Goal: Task Accomplishment & Management: Use online tool/utility

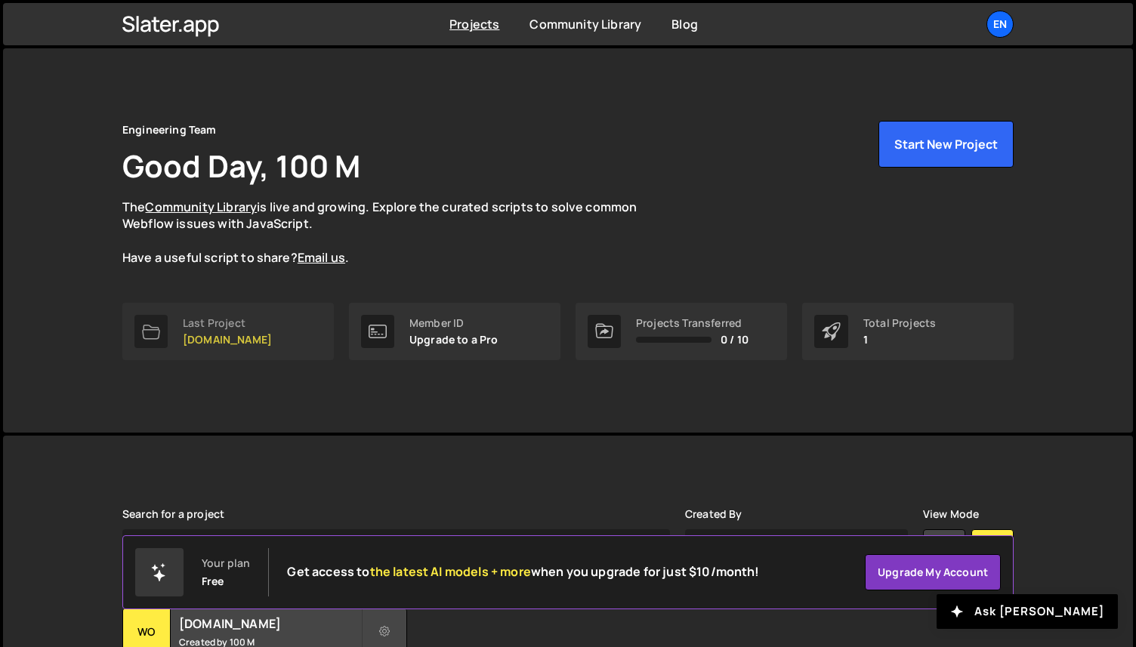
click at [273, 329] on link "Last Project womwell.com" at bounding box center [227, 331] width 211 height 57
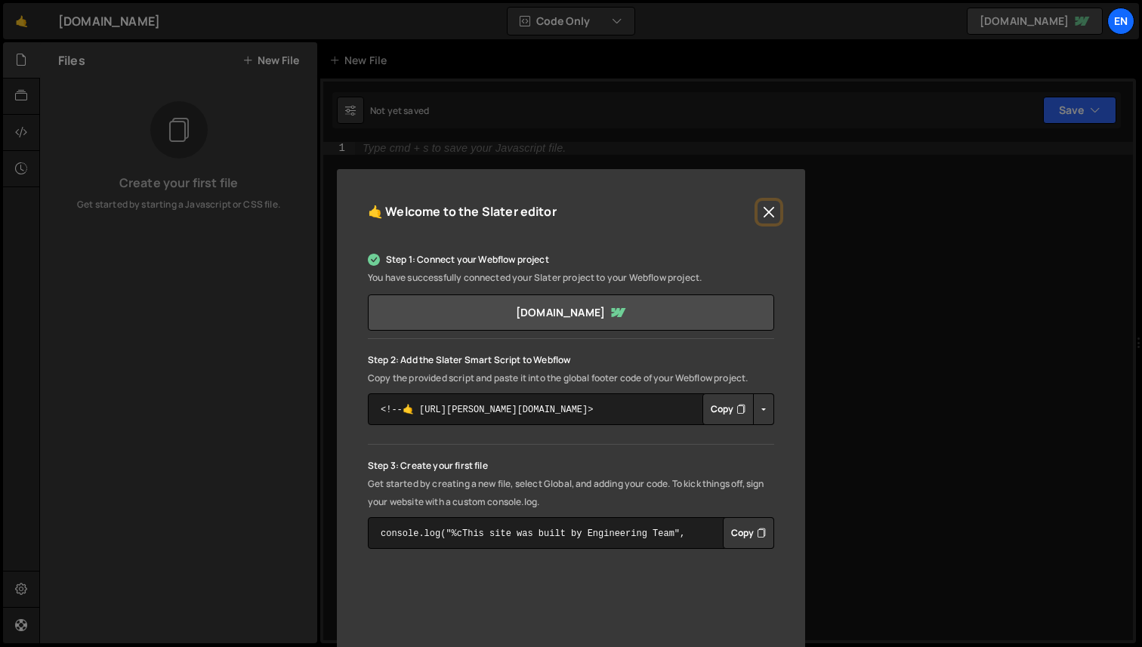
click at [766, 212] on button "Close" at bounding box center [769, 212] width 23 height 23
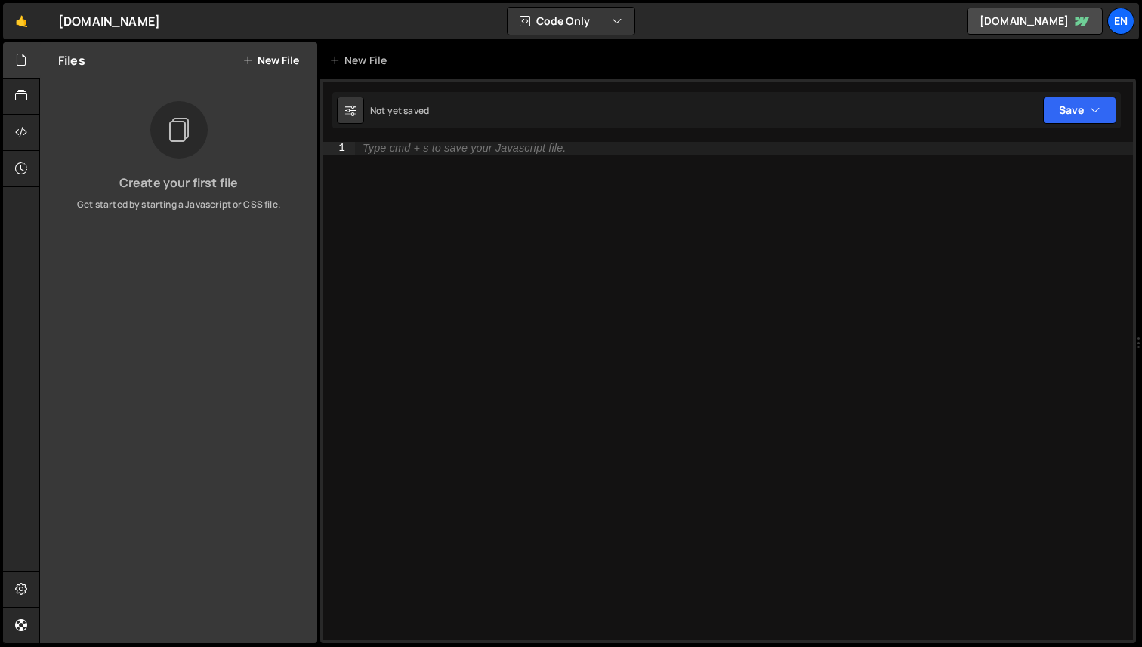
click at [287, 60] on button "New File" at bounding box center [270, 60] width 57 height 12
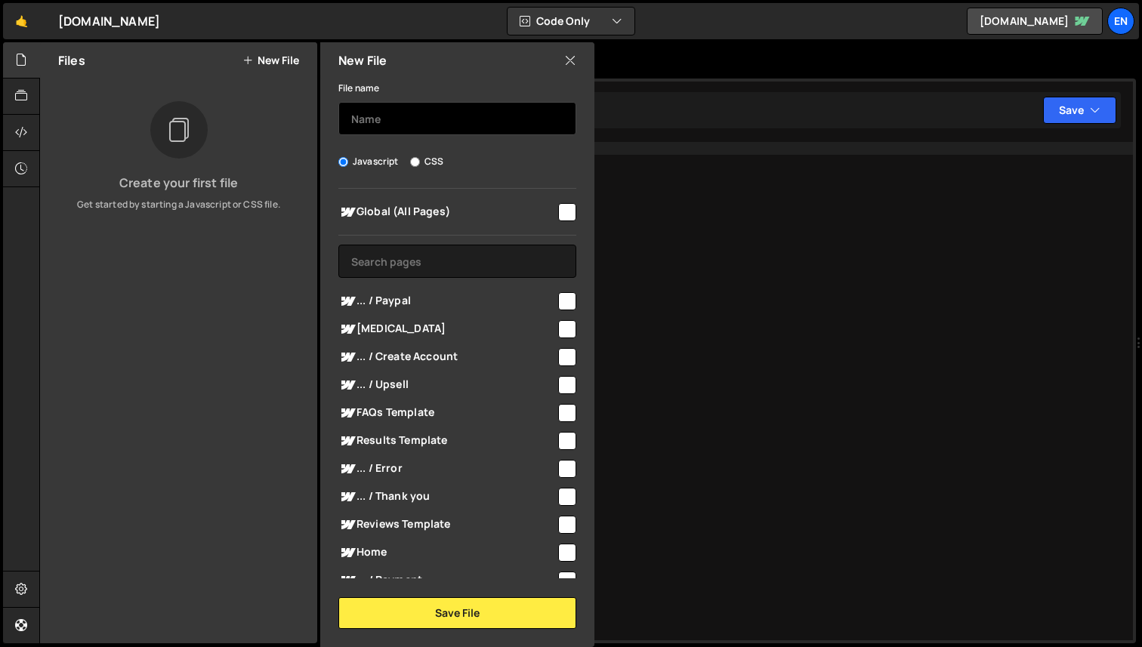
click at [470, 107] on input "text" at bounding box center [457, 118] width 238 height 33
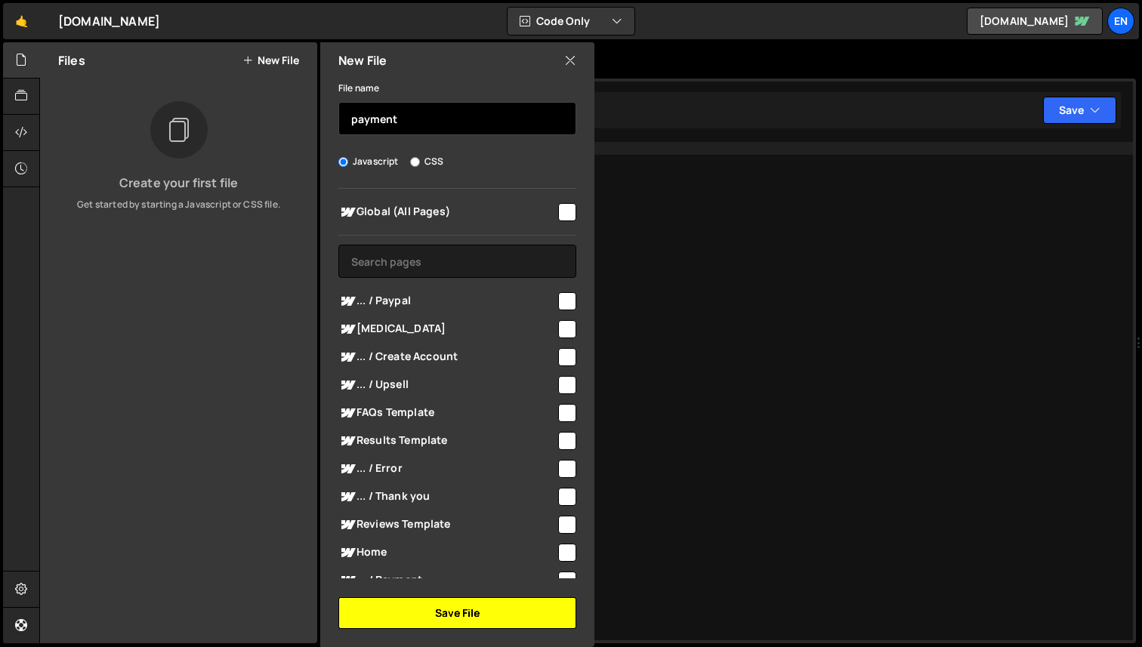
type input "payment"
click at [487, 614] on button "Save File" at bounding box center [457, 613] width 238 height 32
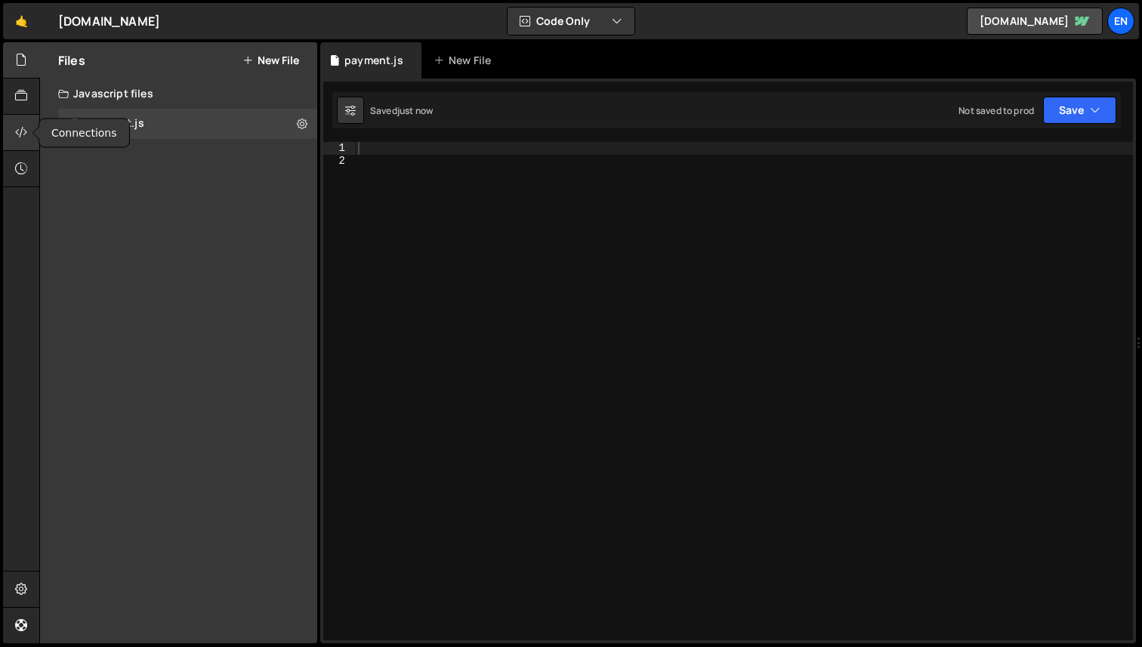
click at [13, 128] on div at bounding box center [21, 133] width 37 height 36
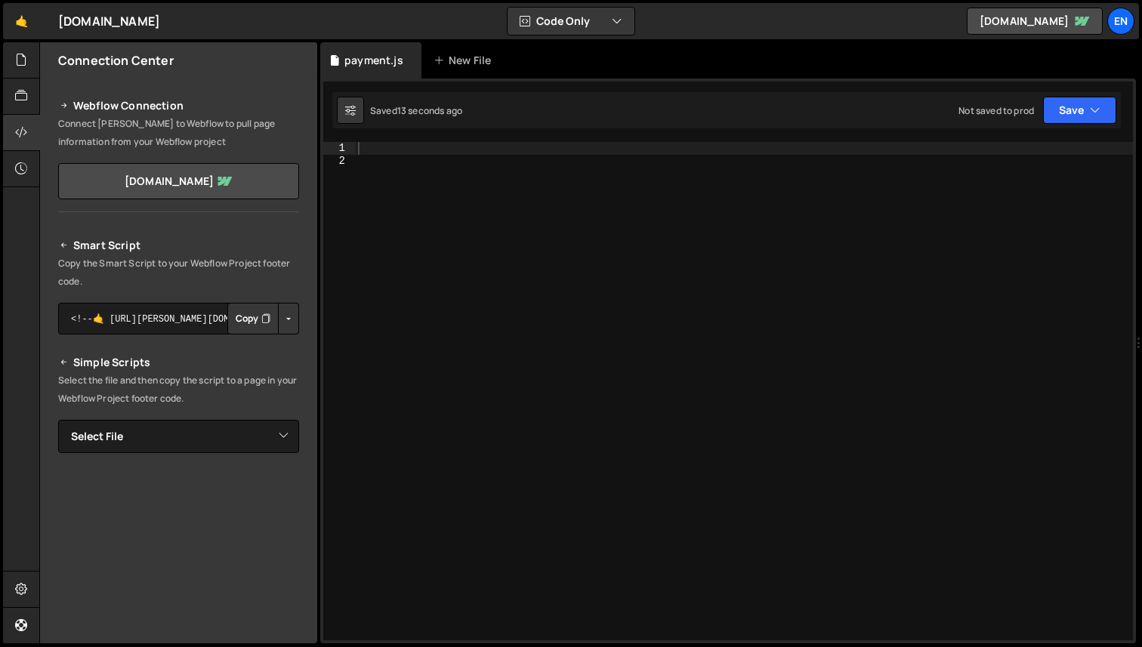
click at [475, 174] on div at bounding box center [744, 403] width 778 height 523
paste textarea "</script>"
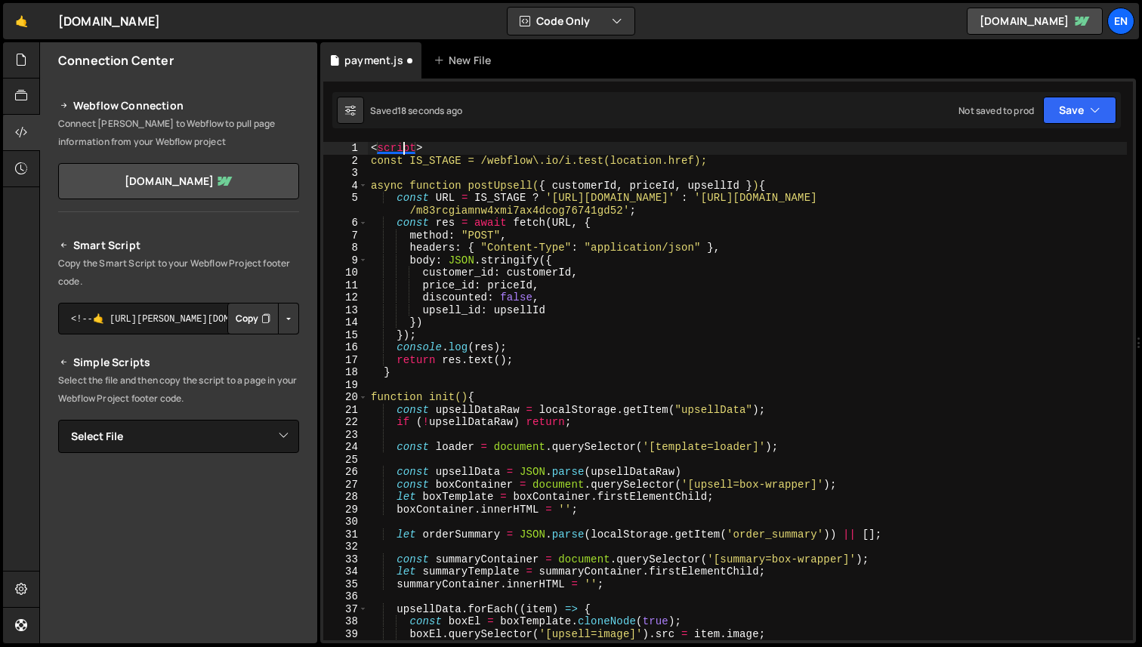
click at [406, 147] on div "< script > const IS_STAGE = /webflow\.io/i.test(location.href); async function …" at bounding box center [747, 403] width 759 height 523
type textarea "<"
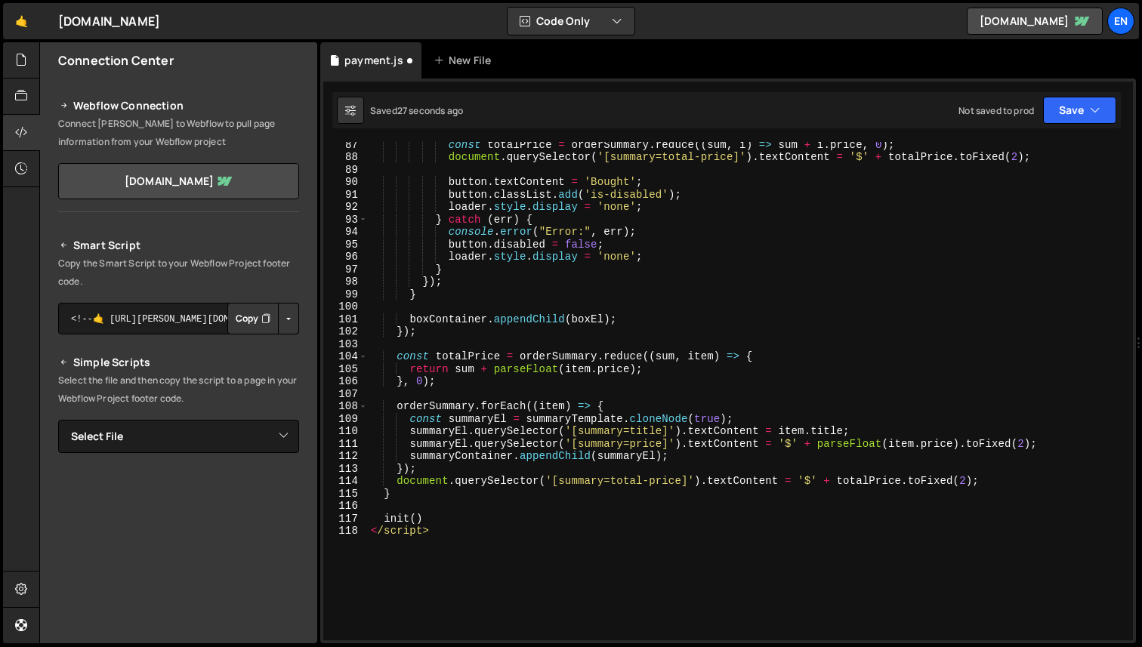
scroll to position [1156, 0]
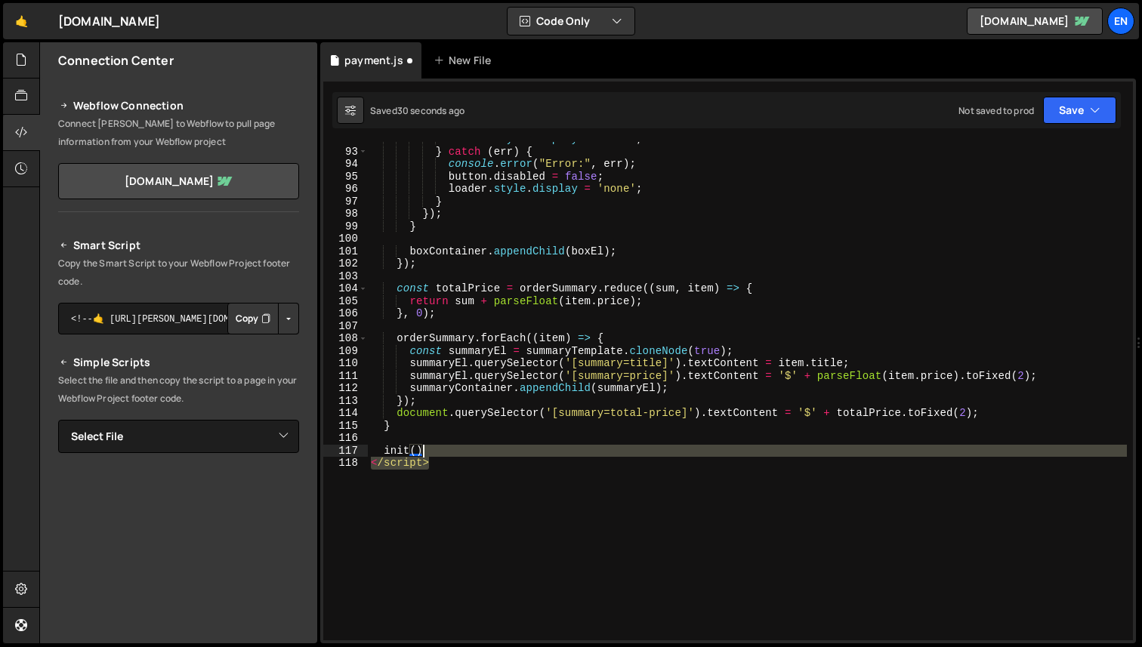
drag, startPoint x: 456, startPoint y: 463, endPoint x: 456, endPoint y: 447, distance: 15.9
click at [456, 447] on div "loader . style . display = 'none' ; } catch ( err ) { console . error ( "Error:…" at bounding box center [747, 394] width 759 height 523
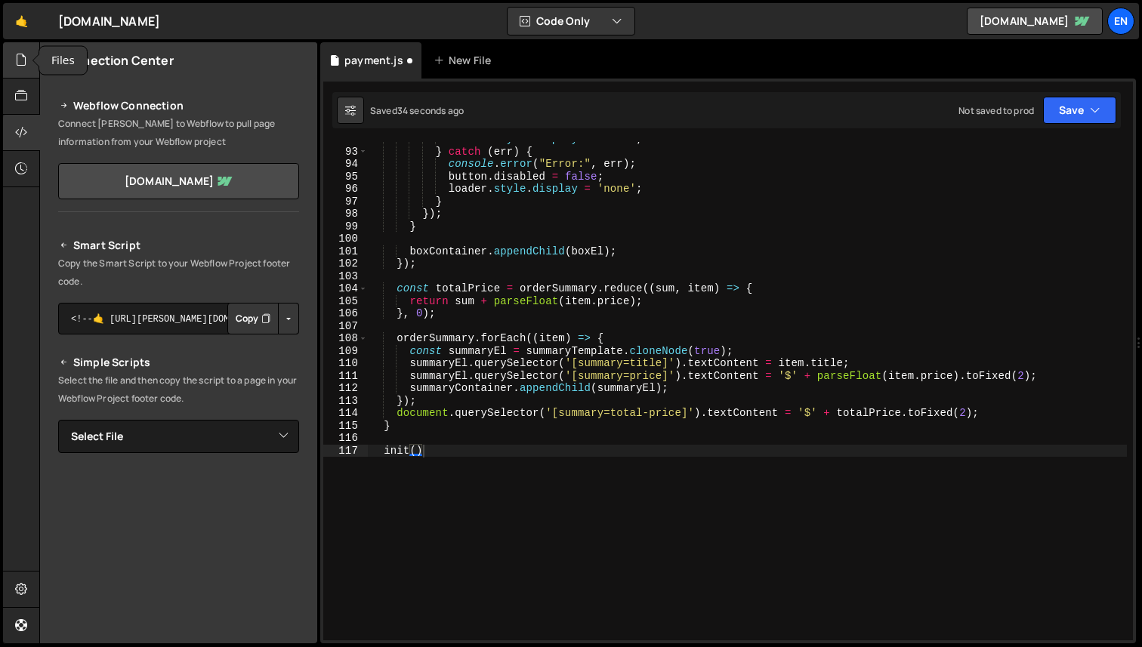
click at [19, 63] on icon at bounding box center [21, 59] width 12 height 17
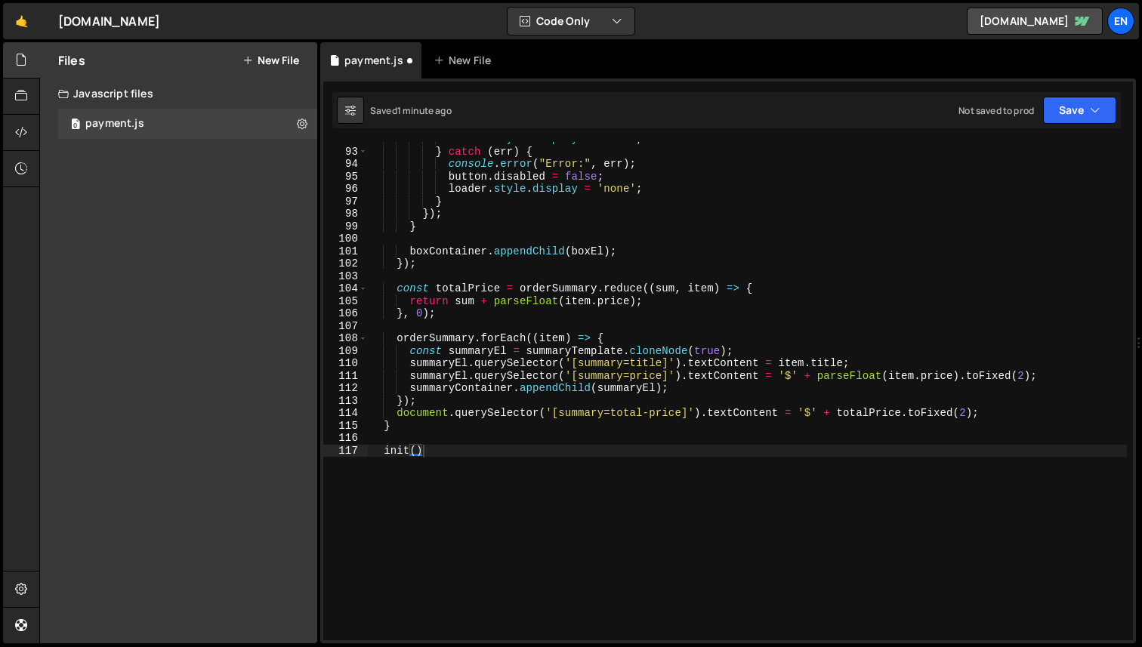
click at [566, 446] on div "loader . style . display = 'none' ; } catch ( err ) { console . error ( "Error:…" at bounding box center [747, 394] width 759 height 523
type textarea "init();"
click at [300, 118] on icon at bounding box center [302, 123] width 11 height 14
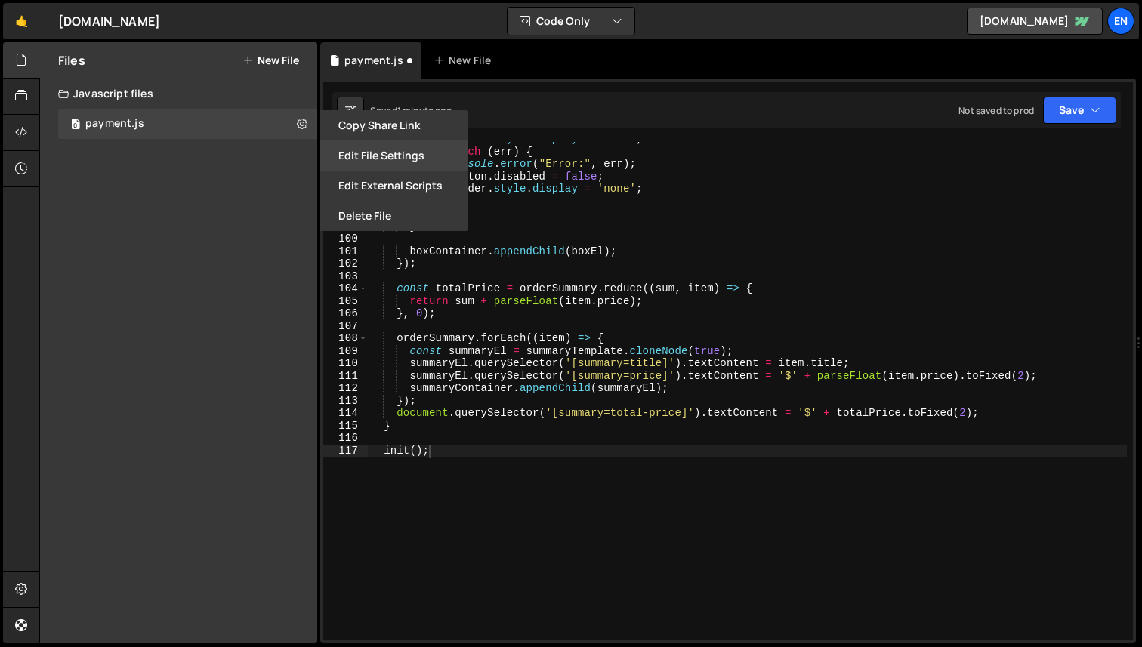
click at [410, 153] on button "Edit File Settings" at bounding box center [394, 155] width 148 height 30
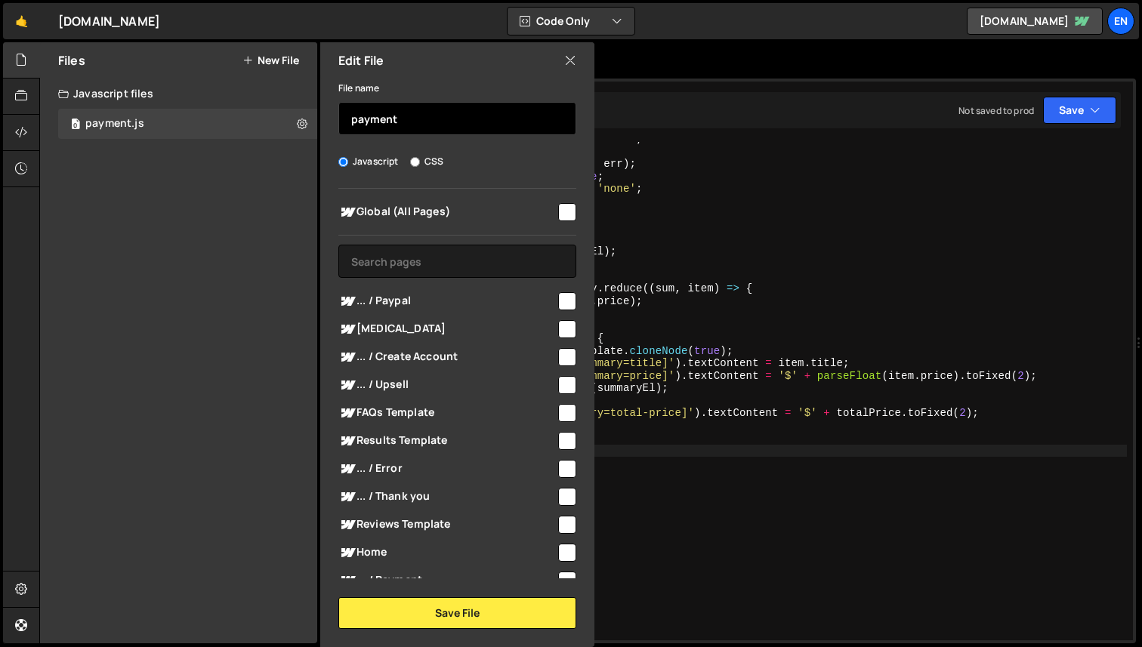
click at [374, 125] on input "payment" at bounding box center [457, 118] width 238 height 33
type input "upsell"
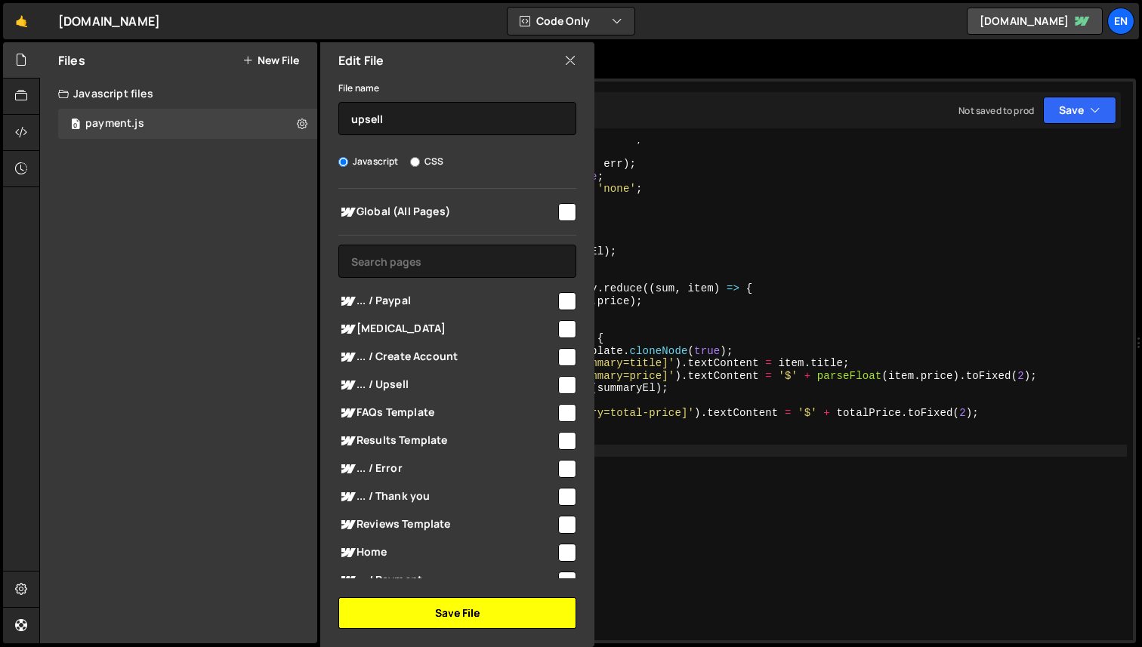
click at [467, 602] on button "Save File" at bounding box center [457, 613] width 238 height 32
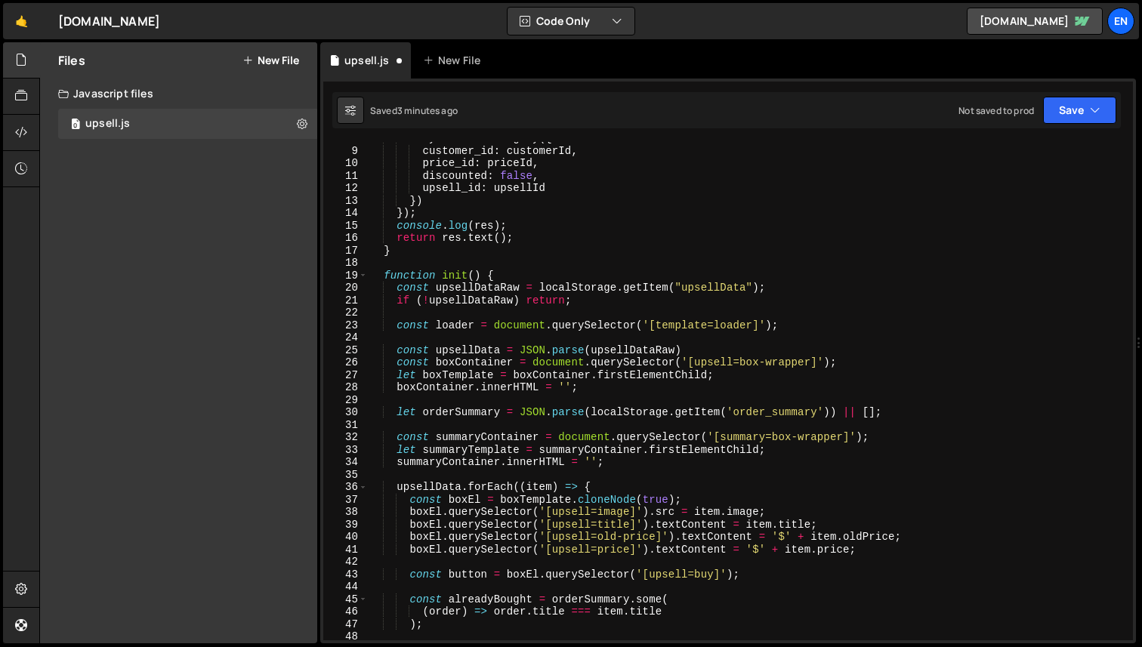
scroll to position [0, 0]
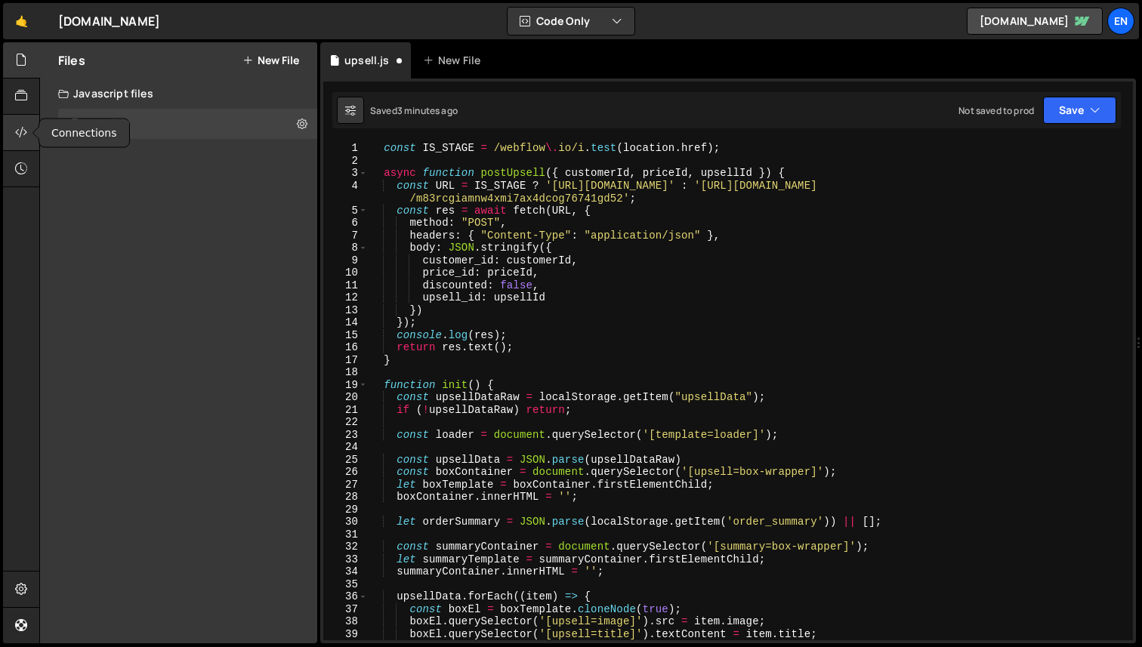
click at [13, 131] on div at bounding box center [21, 133] width 37 height 36
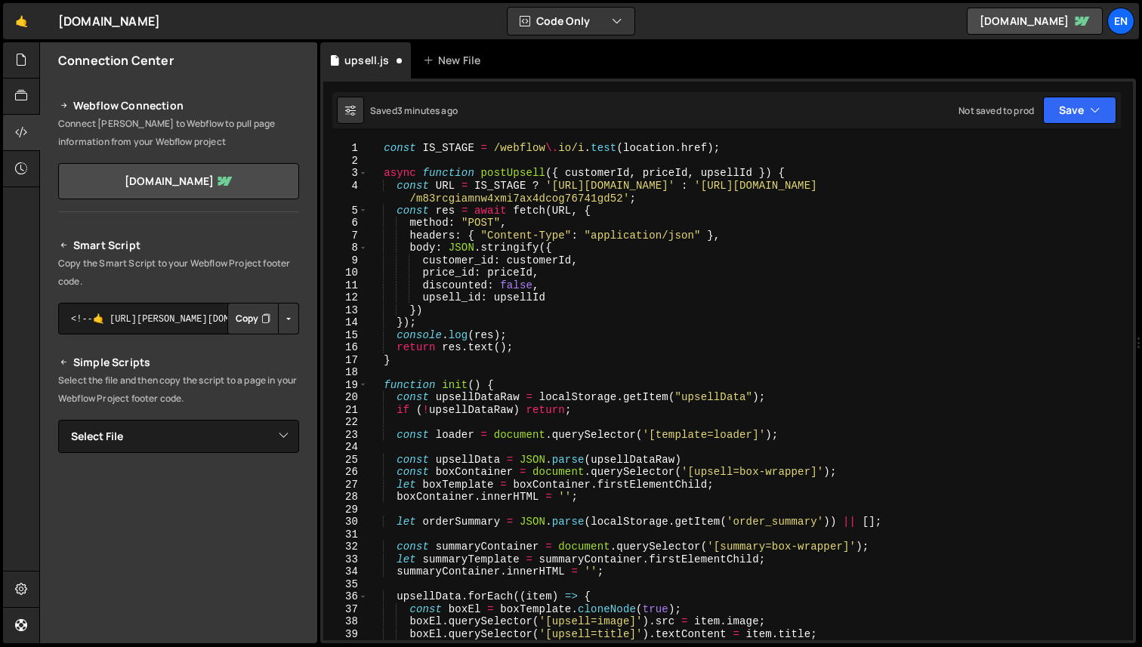
click at [282, 320] on button "Button group with nested dropdown" at bounding box center [288, 319] width 21 height 32
click at [237, 316] on button "Copy" at bounding box center [252, 319] width 51 height 32
click at [1075, 114] on button "Save" at bounding box center [1079, 110] width 73 height 27
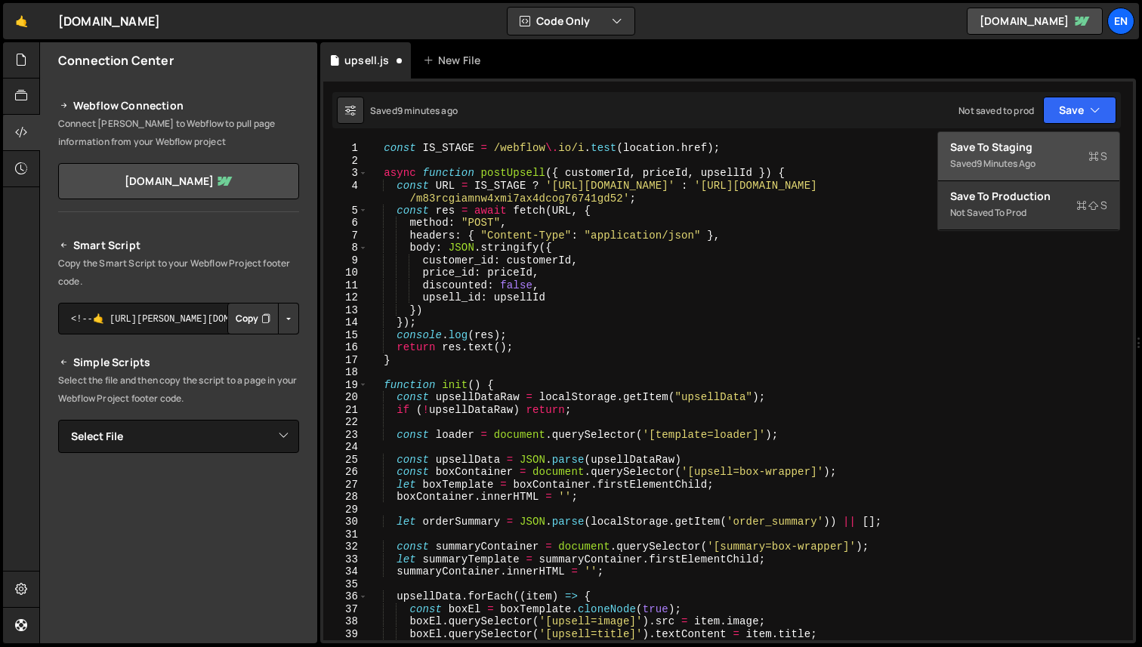
click at [1009, 155] on div "Saved 9 minutes ago" at bounding box center [1028, 164] width 157 height 18
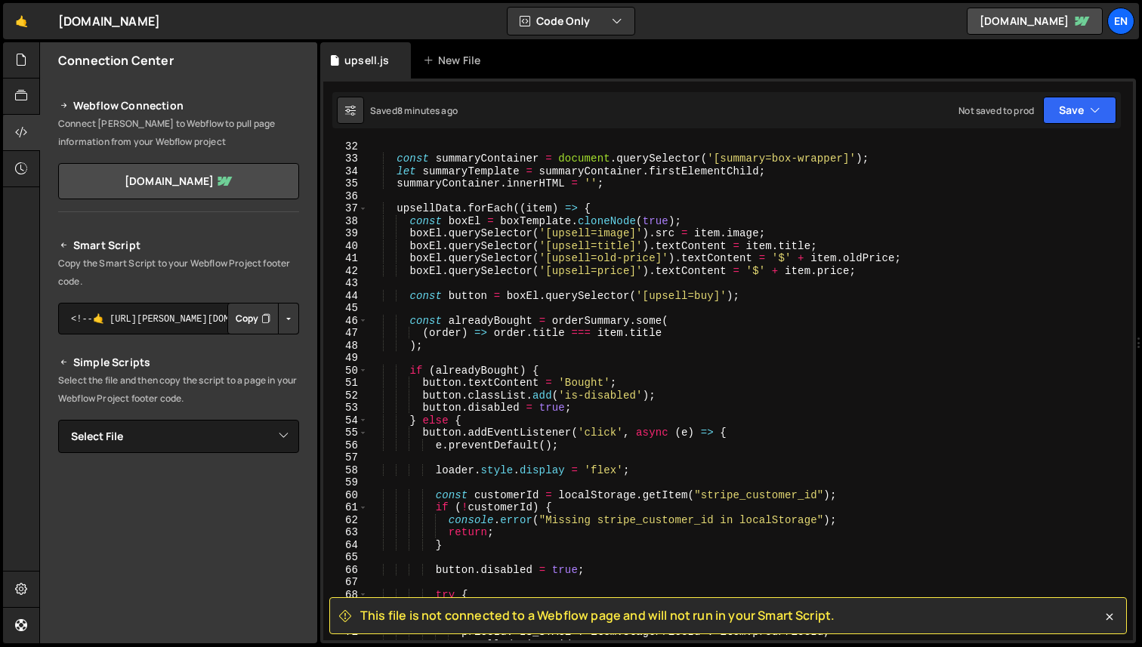
scroll to position [389, 0]
click at [1106, 619] on icon at bounding box center [1109, 617] width 7 height 7
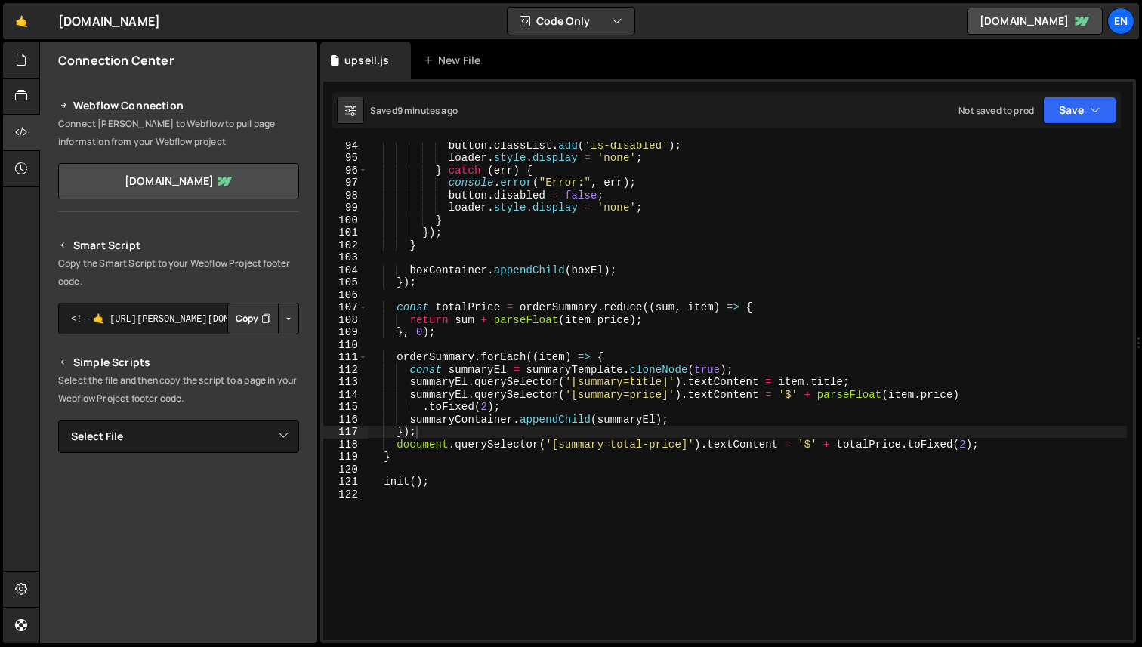
scroll to position [1184, 0]
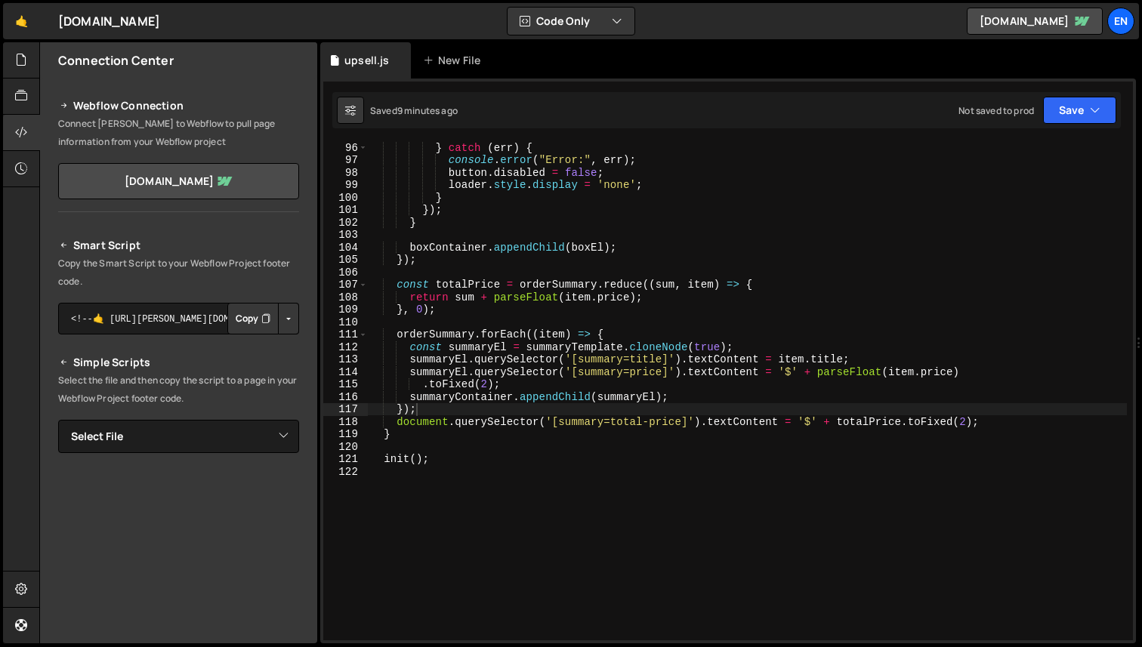
click at [467, 446] on div "} catch ( err ) { console . error ( "Error:" , err ) ; button . disabled = fals…" at bounding box center [747, 402] width 759 height 523
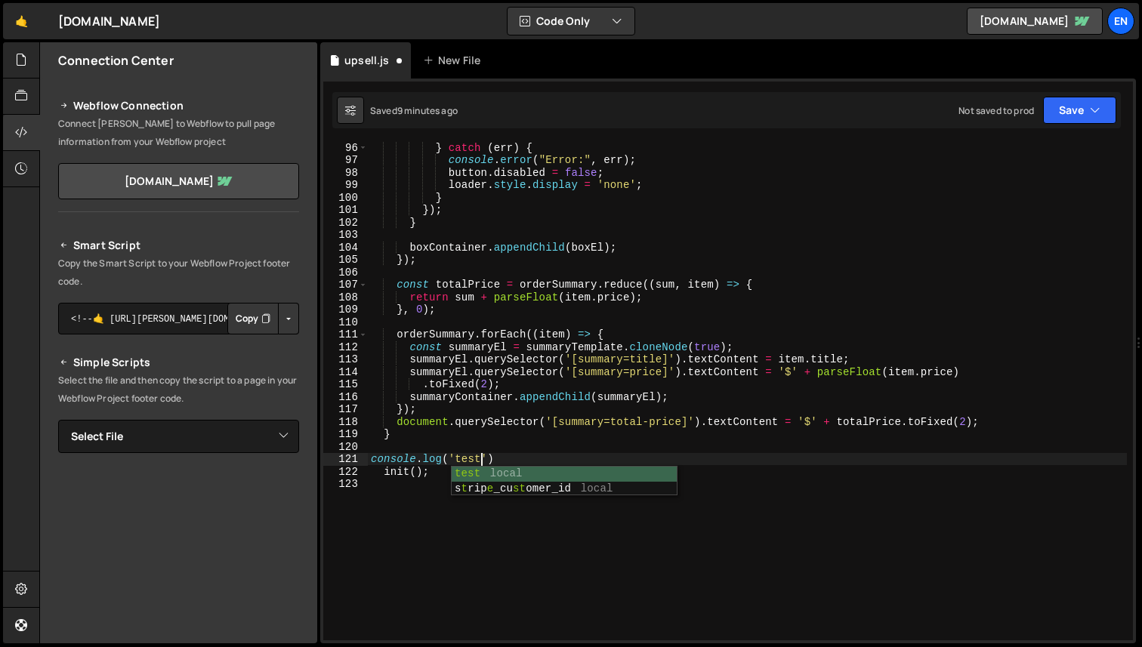
scroll to position [0, 7]
type textarea "console.log('test')"
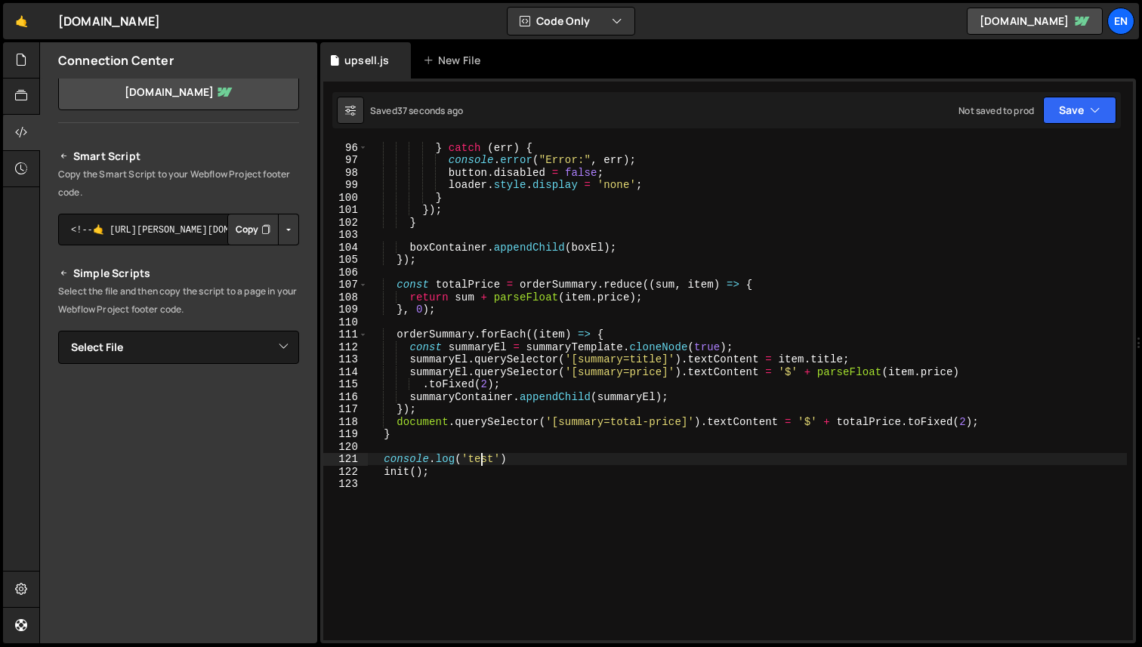
scroll to position [154, 0]
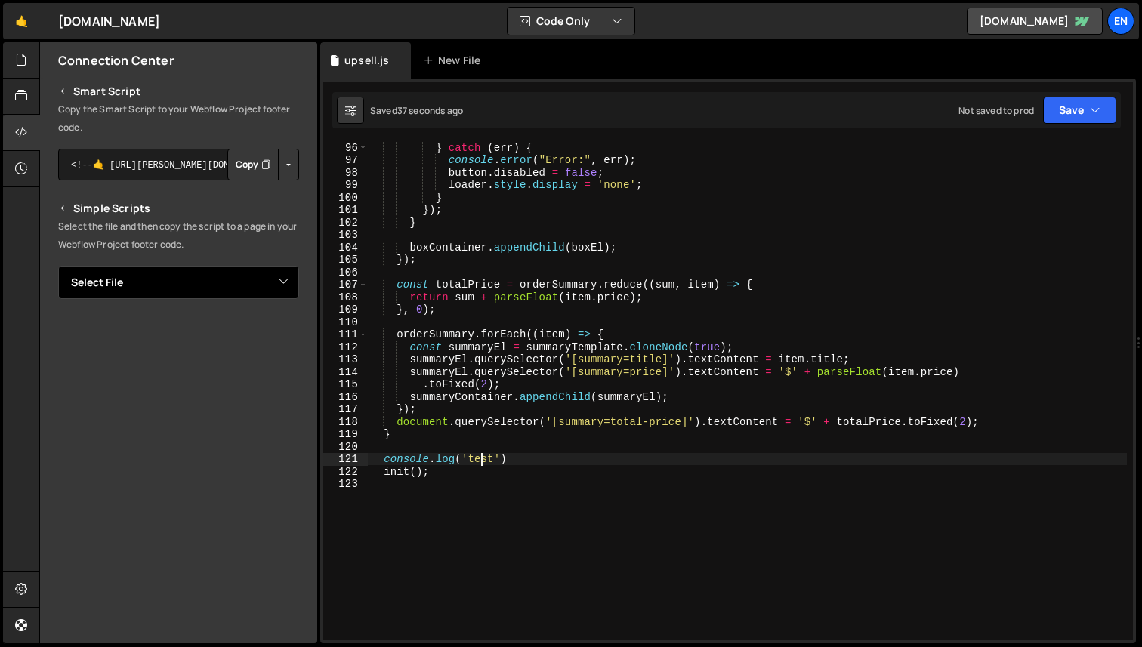
click at [214, 281] on select "Select File payment.js" at bounding box center [178, 282] width 241 height 33
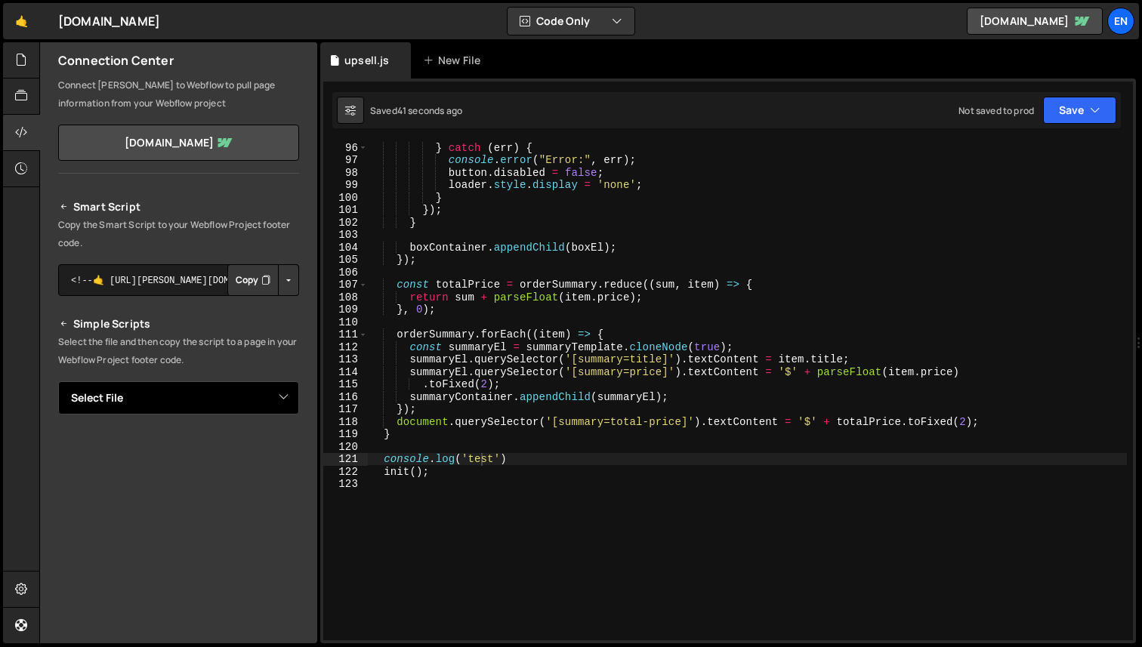
scroll to position [37, 0]
click at [30, 57] on div at bounding box center [21, 60] width 37 height 36
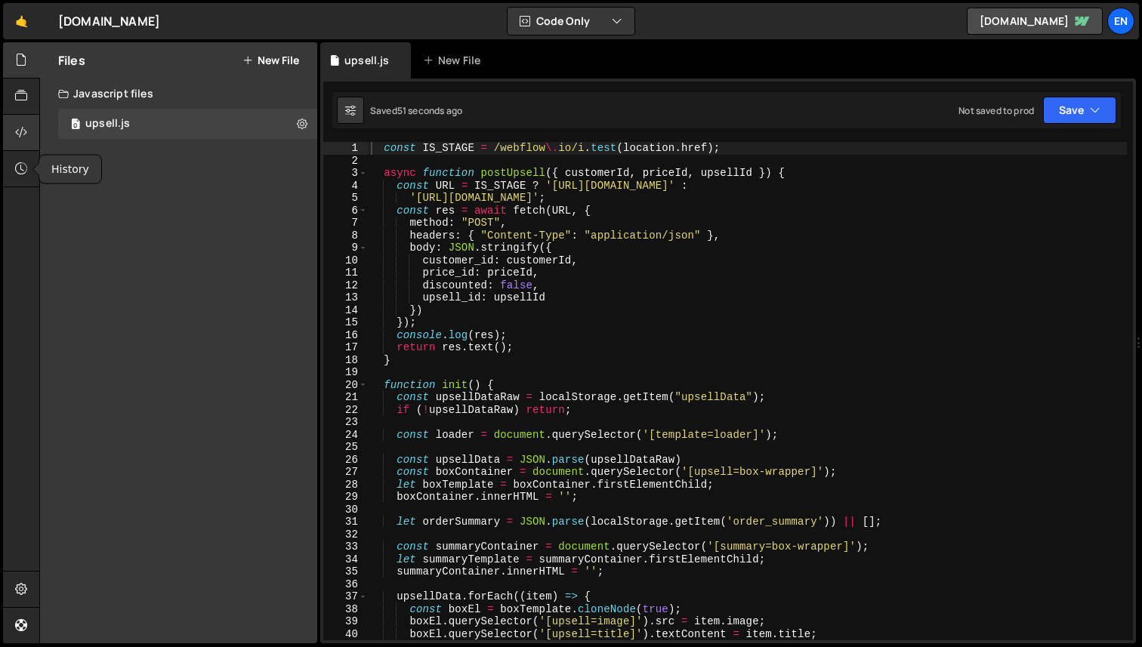
click at [14, 129] on div at bounding box center [21, 133] width 37 height 36
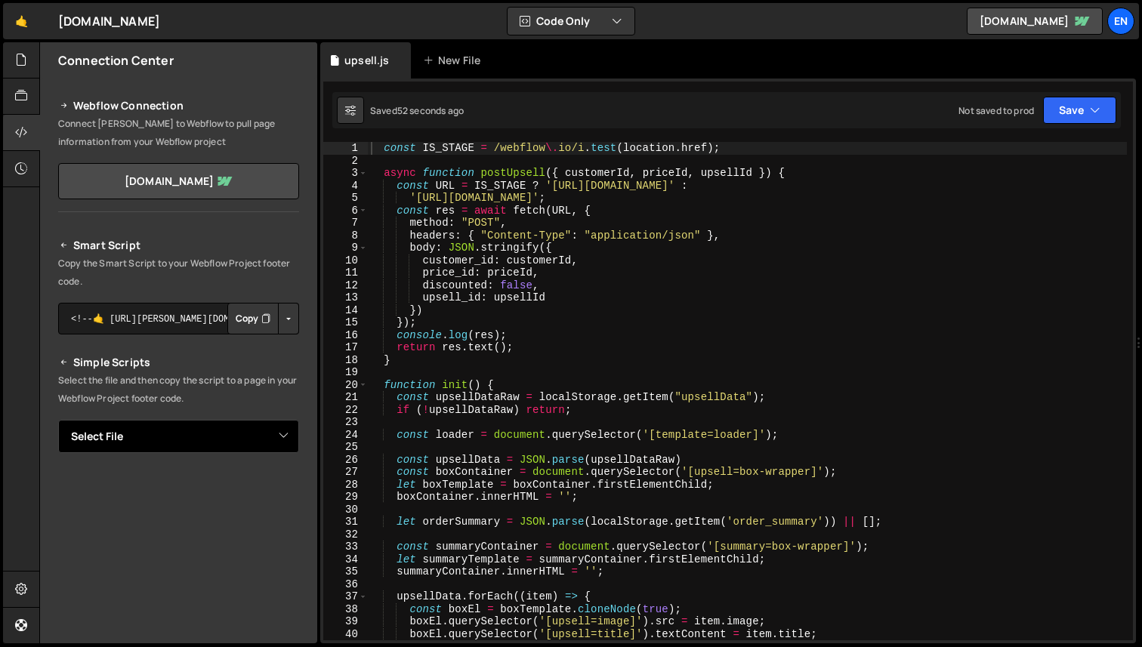
click at [163, 444] on select "Select File upsell.js" at bounding box center [178, 436] width 241 height 33
select select "46524"
click at [58, 420] on select "Select File upsell.js" at bounding box center [178, 436] width 241 height 33
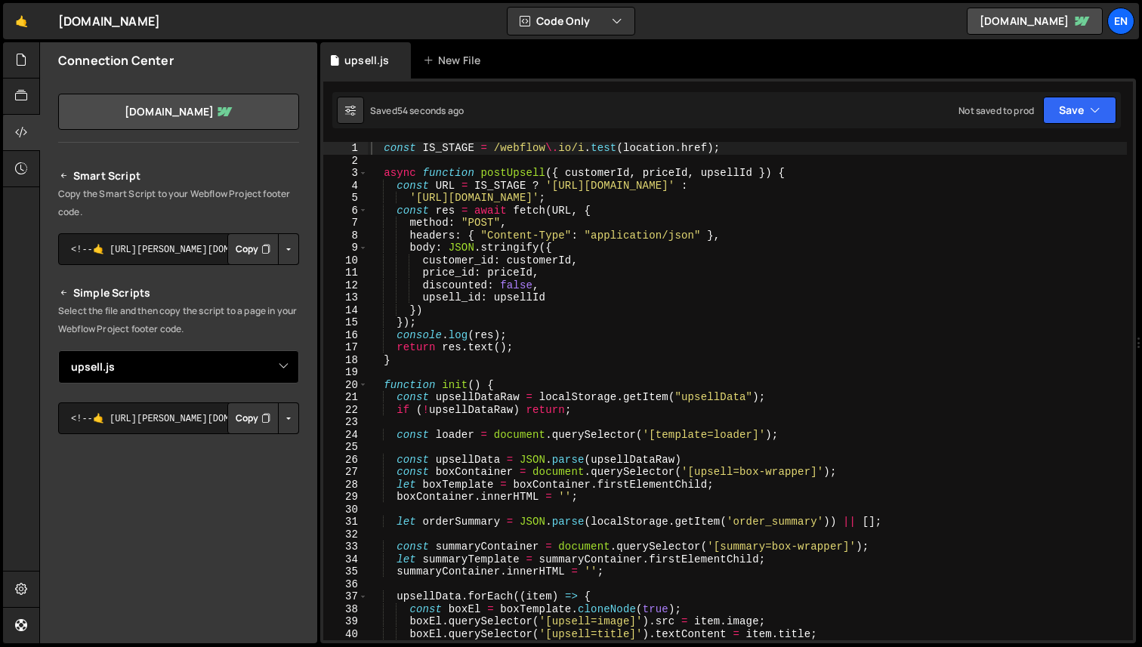
scroll to position [94, 0]
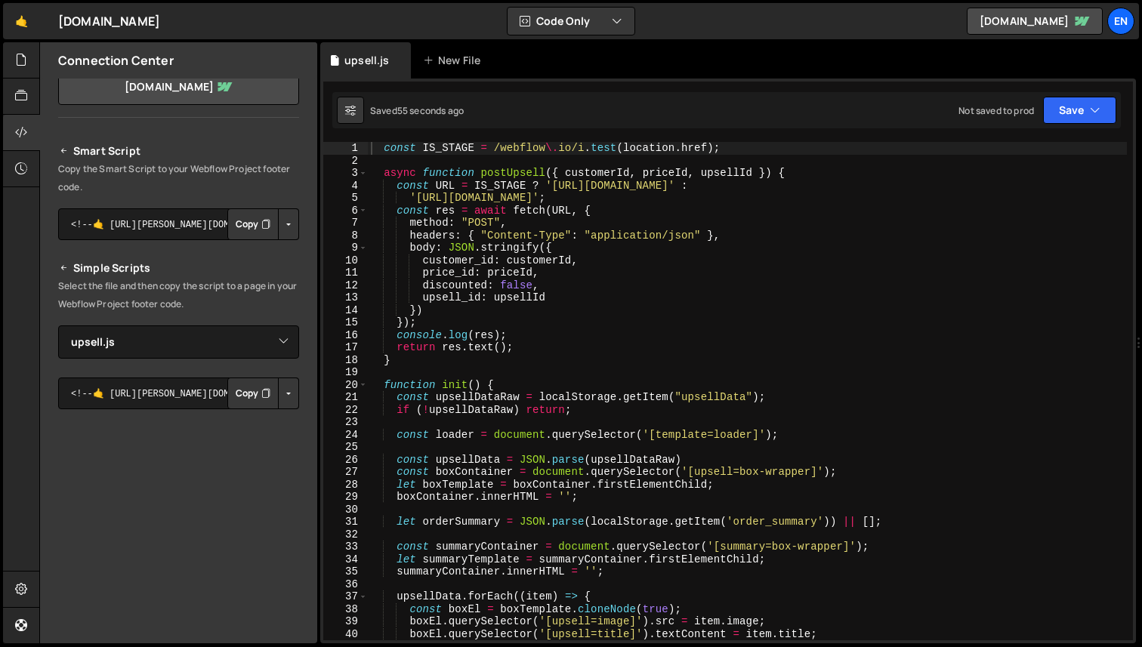
click at [282, 392] on button "Button group with nested dropdown" at bounding box center [288, 394] width 21 height 32
click at [250, 392] on button "Copy" at bounding box center [252, 394] width 51 height 32
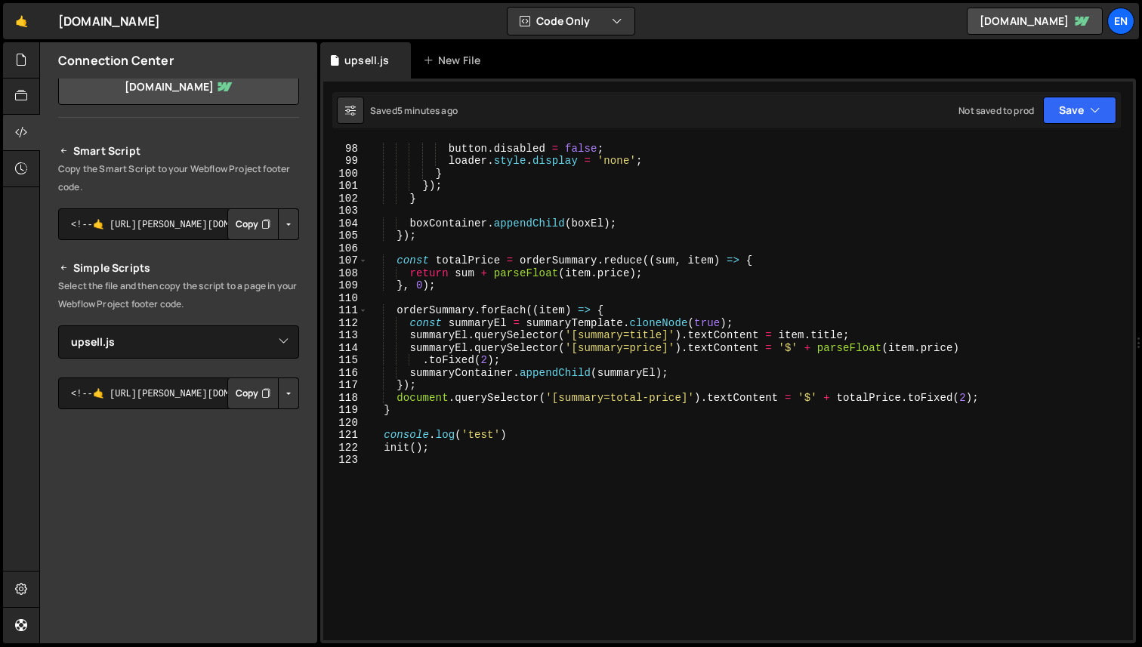
scroll to position [1209, 0]
click at [1103, 110] on button "Save" at bounding box center [1079, 110] width 73 height 27
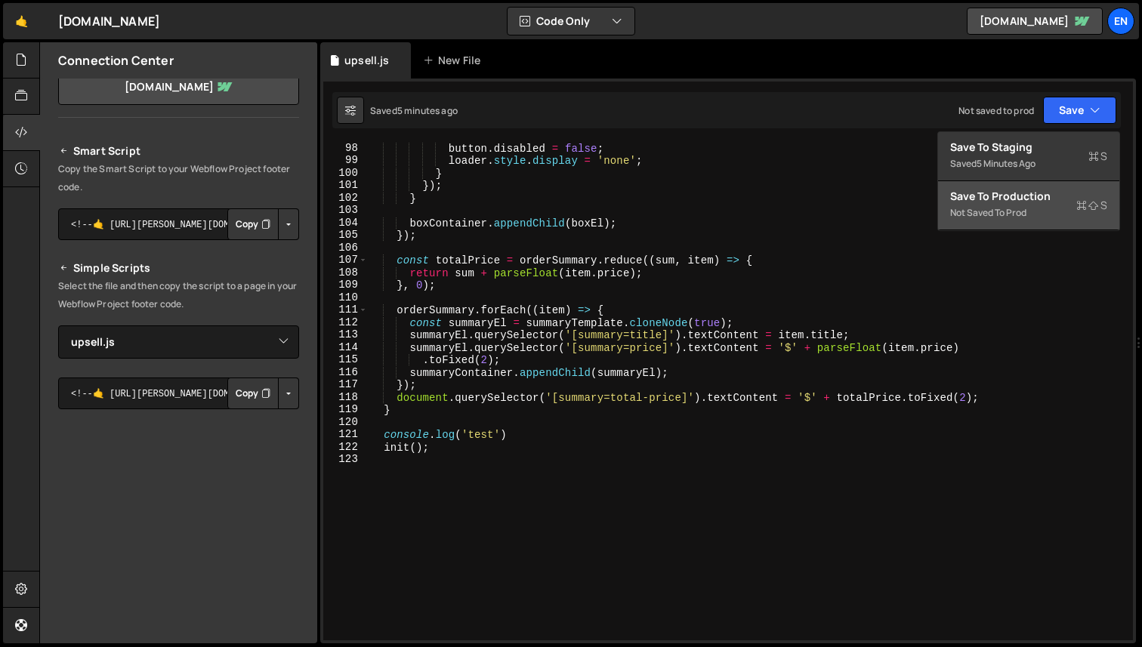
click at [1068, 201] on div "Save to Production S" at bounding box center [1028, 196] width 157 height 15
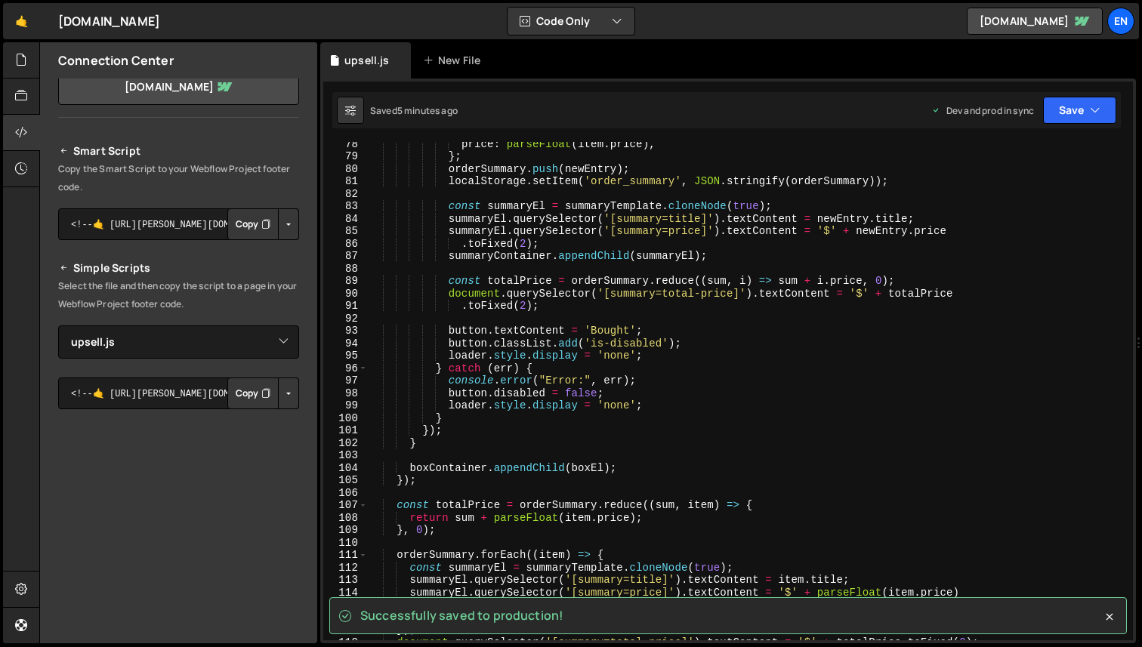
scroll to position [1277, 0]
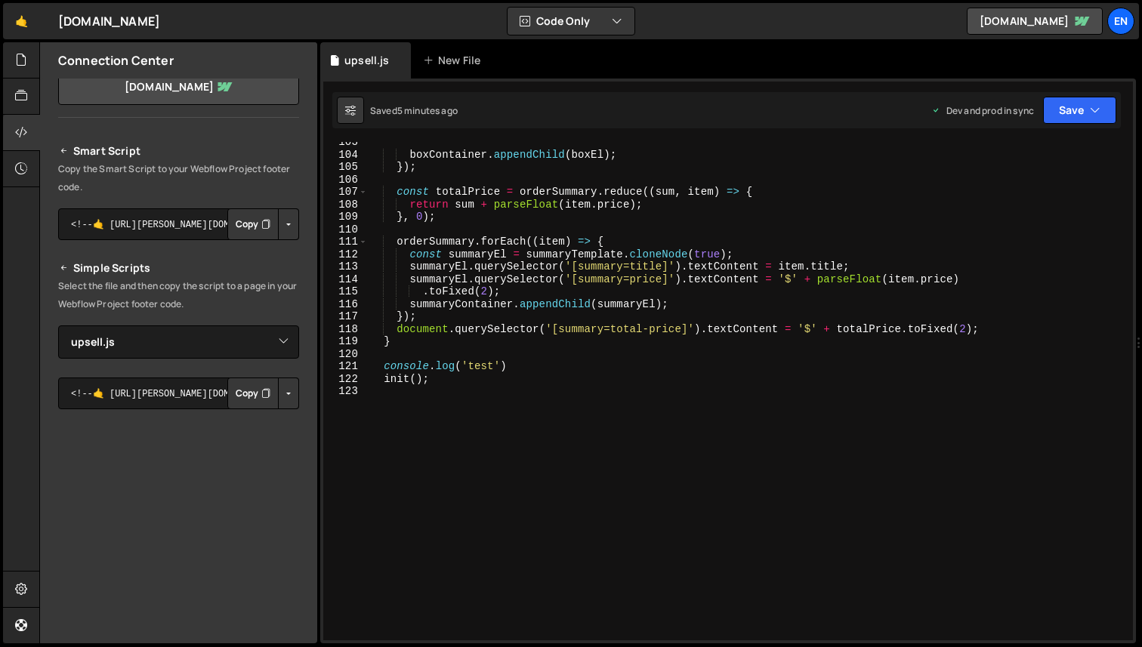
click at [246, 390] on button "Copy" at bounding box center [252, 394] width 51 height 32
click at [28, 168] on div at bounding box center [21, 169] width 37 height 36
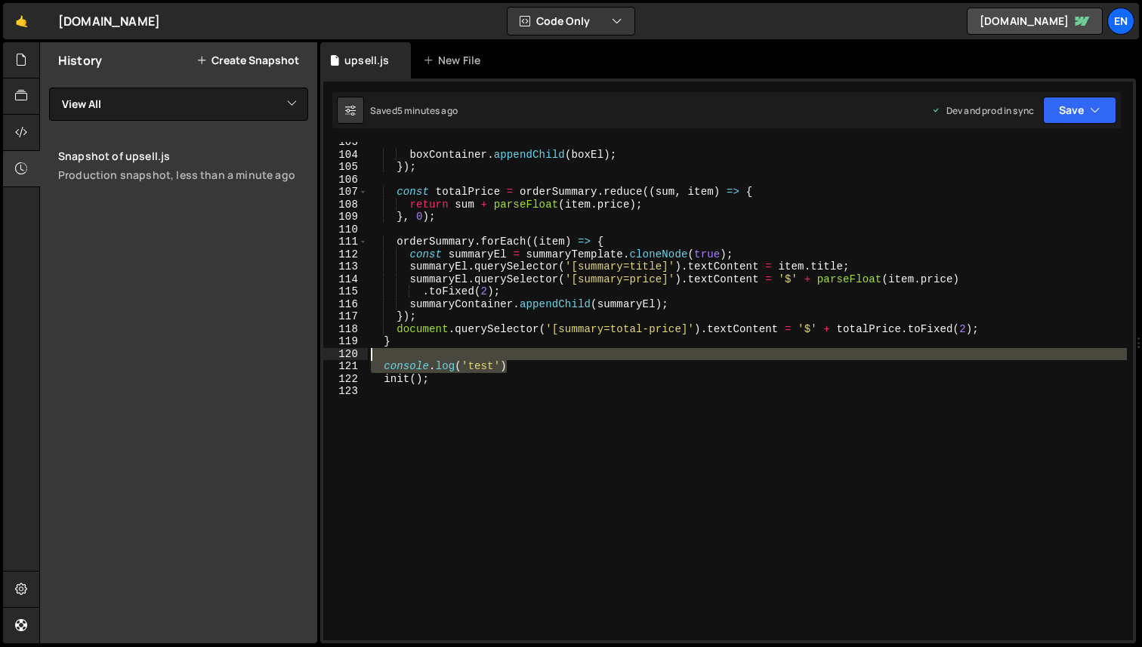
drag, startPoint x: 537, startPoint y: 362, endPoint x: 532, endPoint y: 348, distance: 14.6
click at [532, 348] on div "boxContainer . appendChild ( boxEl ) ; }) ; const totalPrice = orderSummary . r…" at bounding box center [747, 397] width 759 height 523
type textarea "console.log('test')"
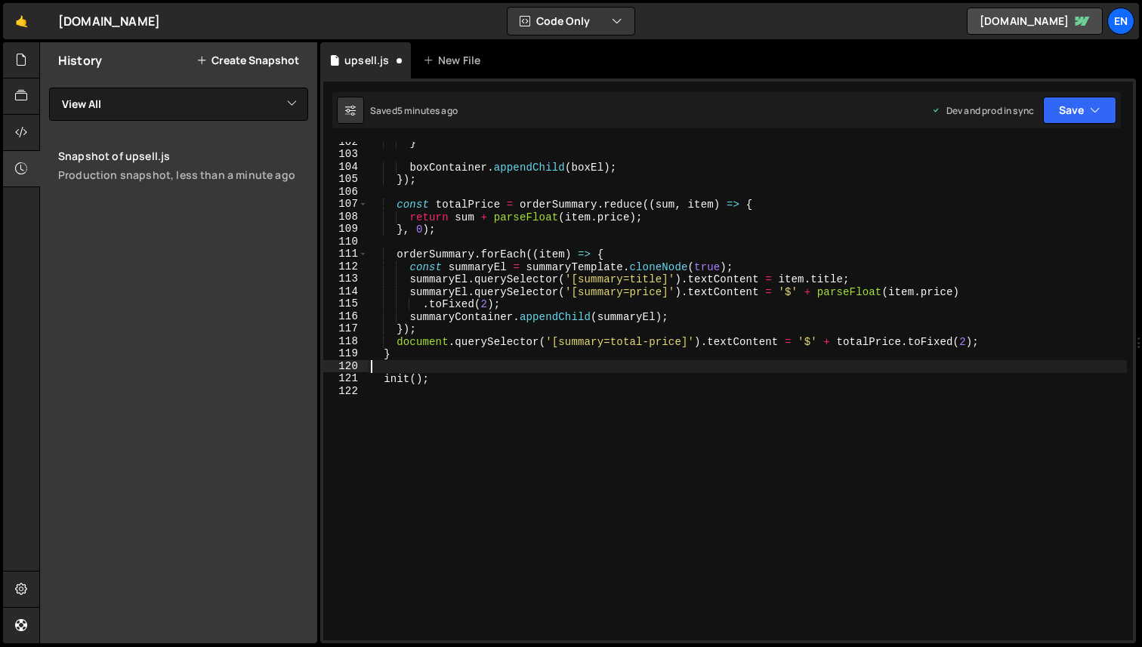
type textarea "}"
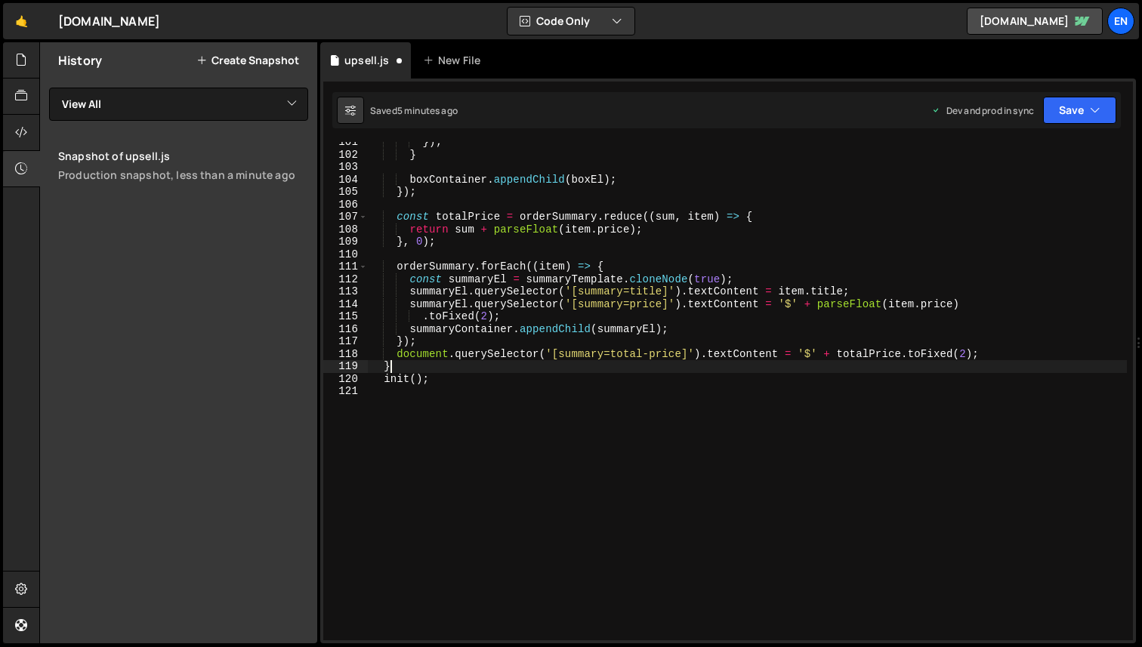
scroll to position [1252, 0]
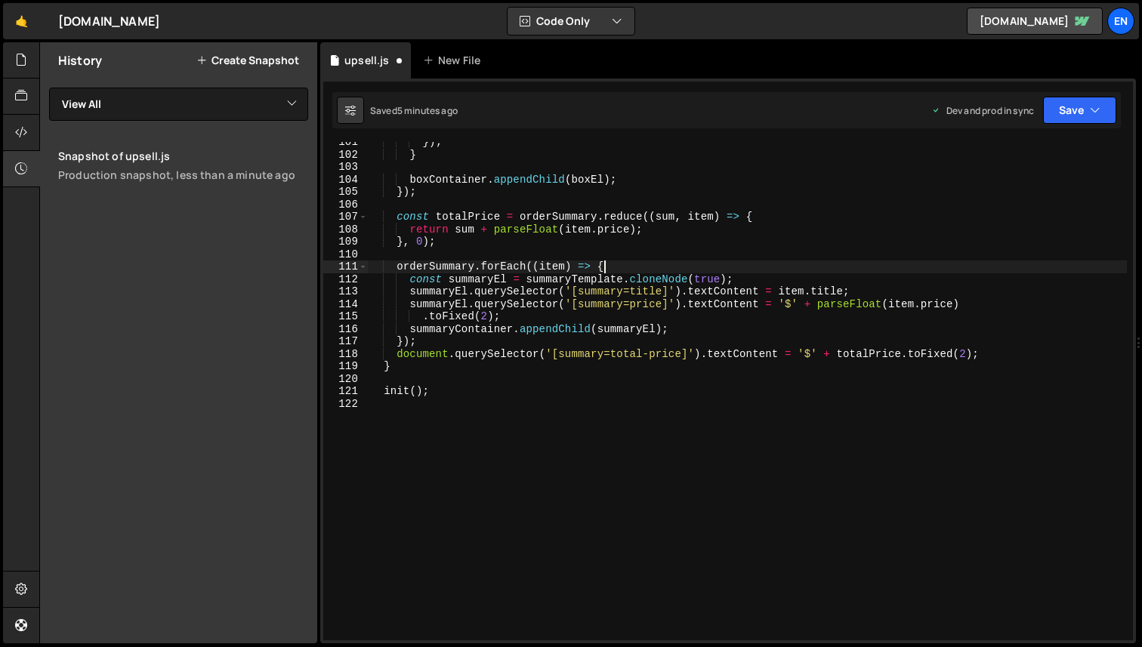
click at [887, 269] on div "}) ; } boxContainer . appendChild ( boxEl ) ; }) ; const totalPrice = orderSumm…" at bounding box center [747, 397] width 759 height 523
type textarea "orderSummary.forEach((item) => {"
click at [1085, 116] on button "Save" at bounding box center [1079, 110] width 73 height 27
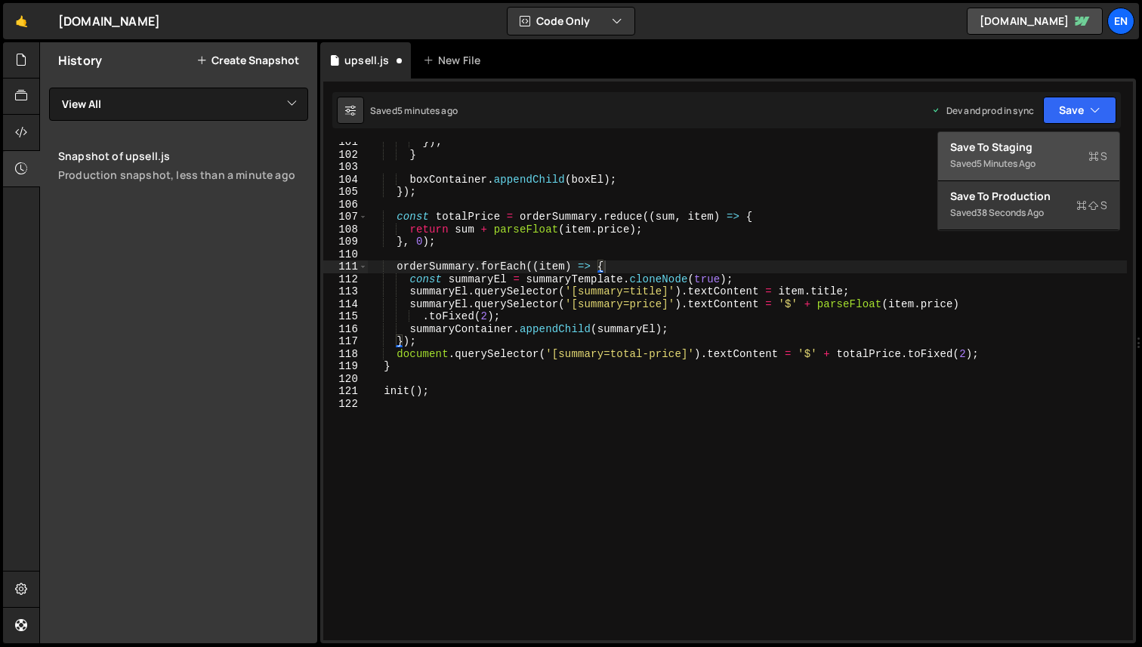
click at [1059, 140] on div "Save to Staging S" at bounding box center [1028, 147] width 157 height 15
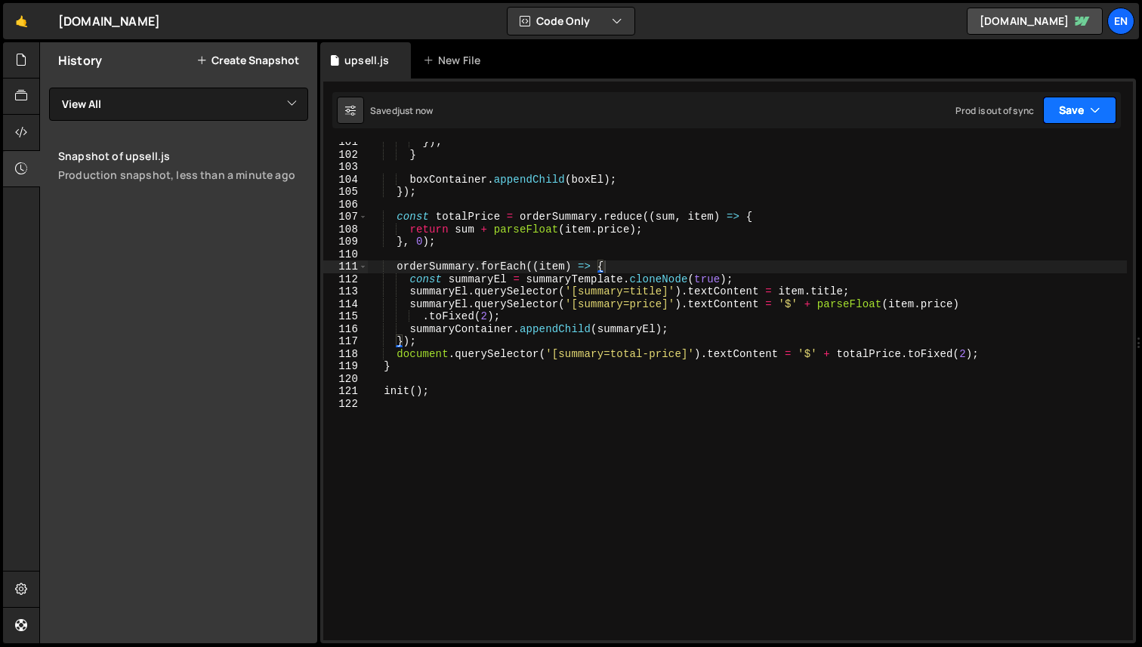
click at [1083, 113] on button "Save" at bounding box center [1079, 110] width 73 height 27
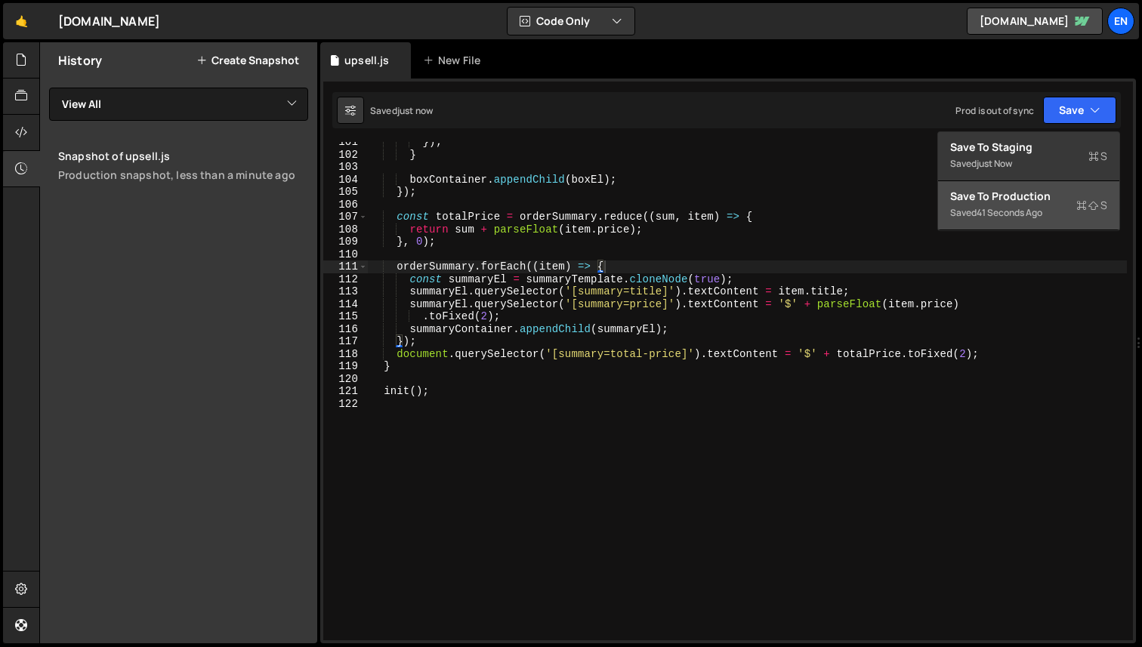
click at [1048, 209] on div "Saved 41 seconds ago" at bounding box center [1028, 213] width 157 height 18
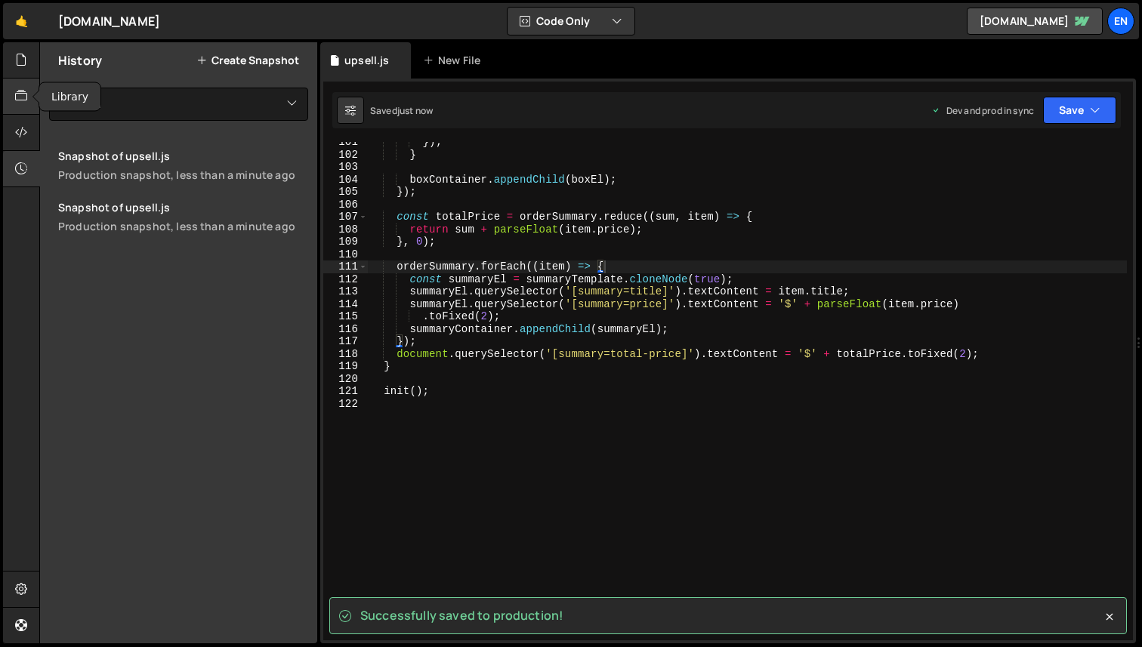
click at [21, 101] on icon at bounding box center [21, 96] width 12 height 17
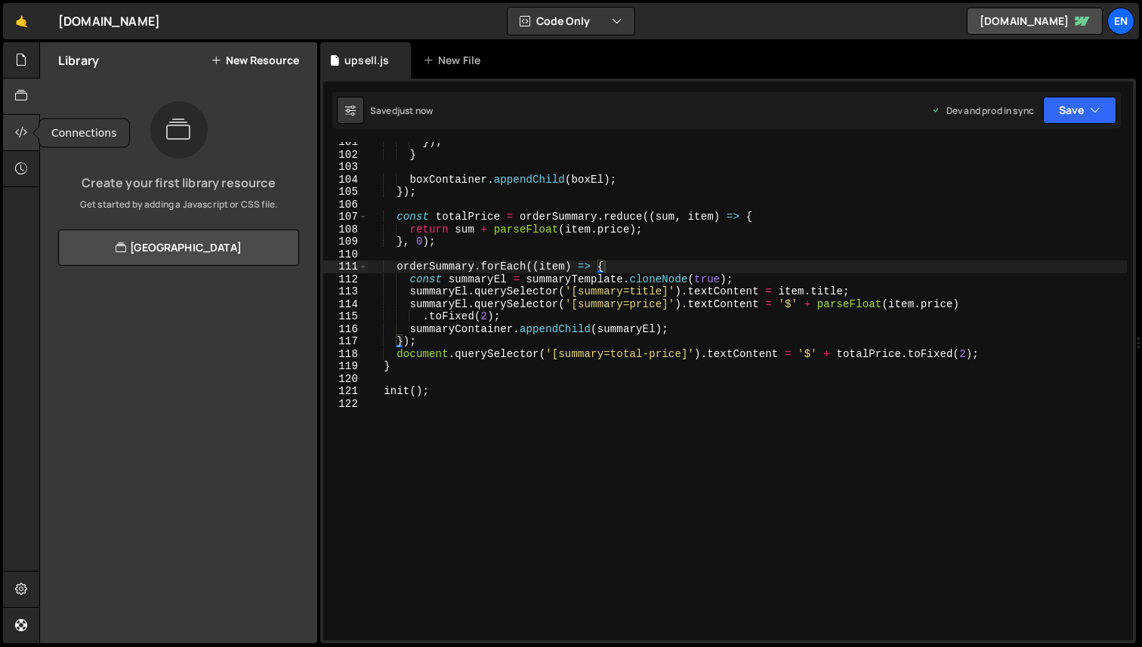
click at [23, 134] on icon at bounding box center [21, 132] width 12 height 17
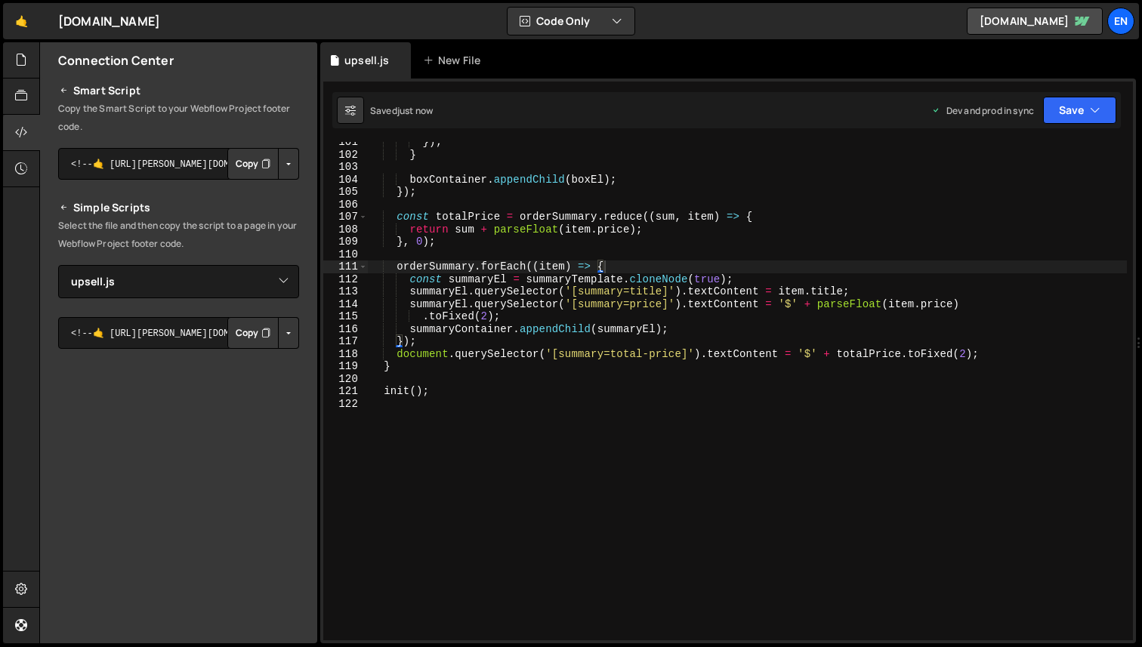
scroll to position [179, 0]
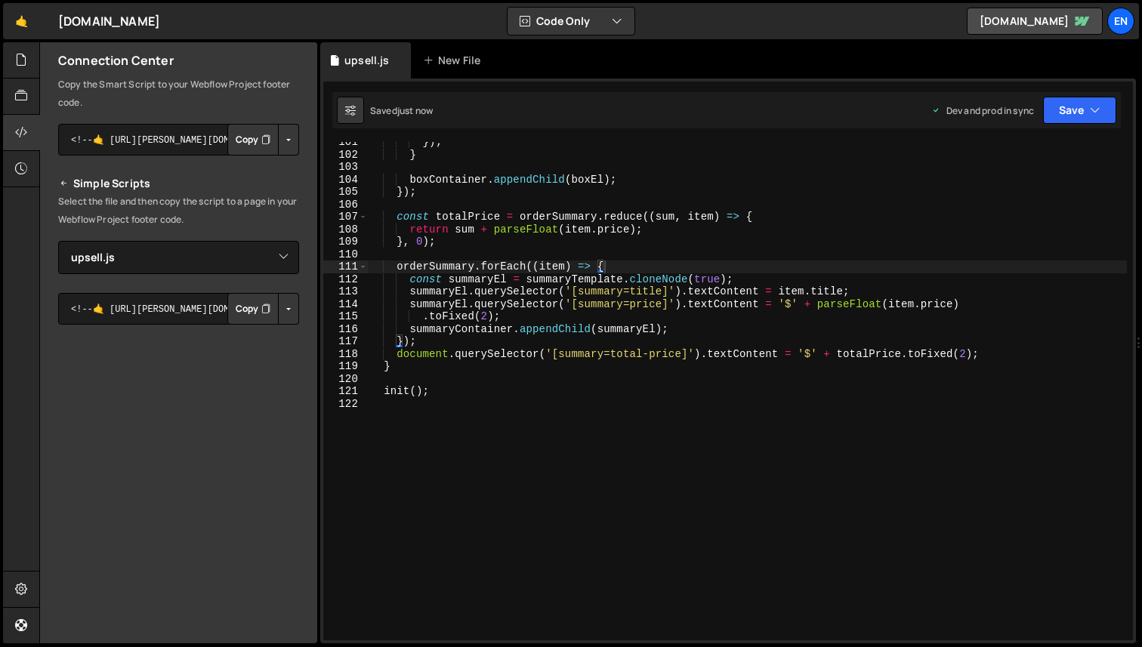
click at [248, 316] on button "Copy" at bounding box center [252, 309] width 51 height 32
